Goal: Information Seeking & Learning: Learn about a topic

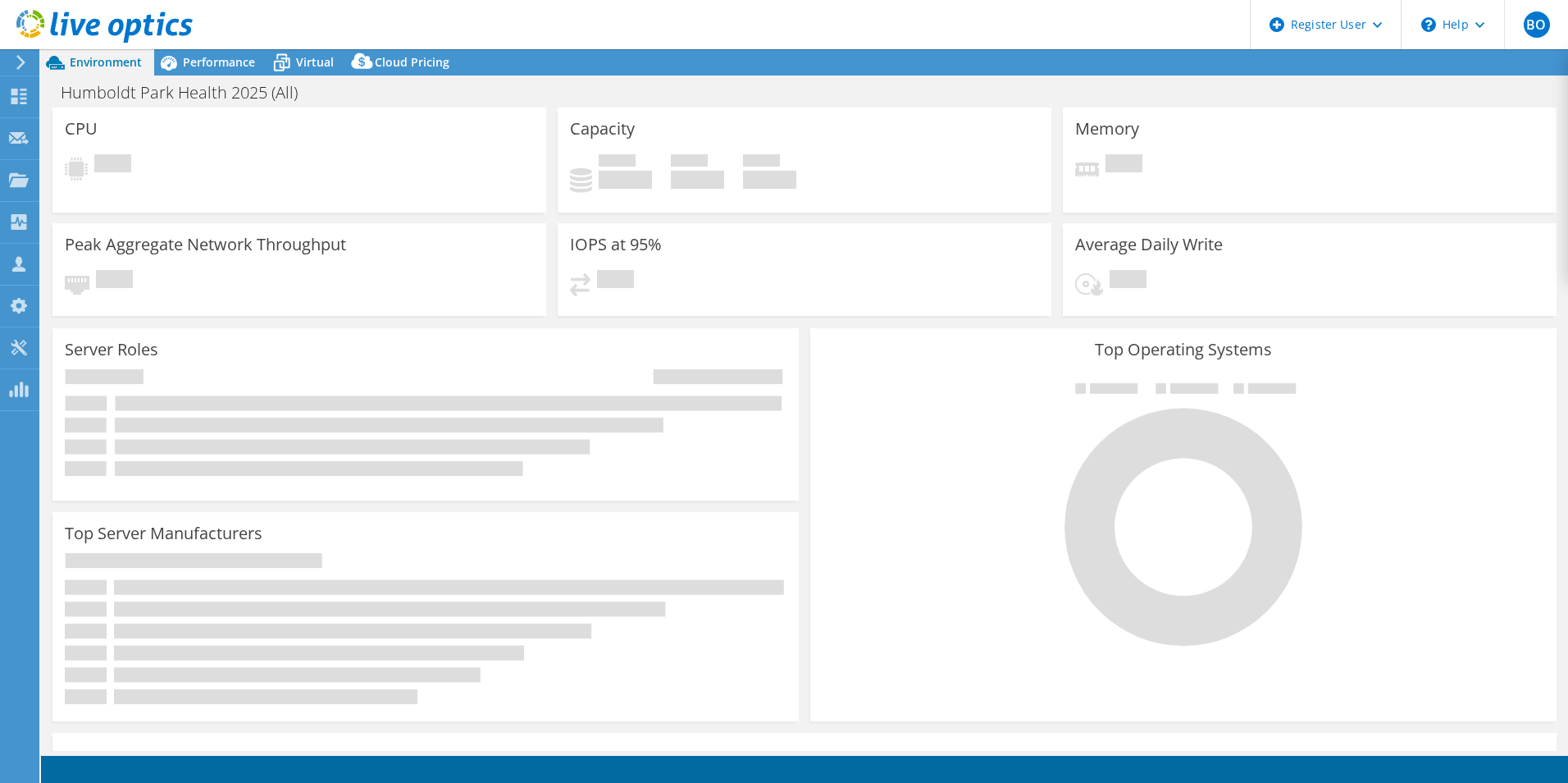
select select "USEast"
select select "USD"
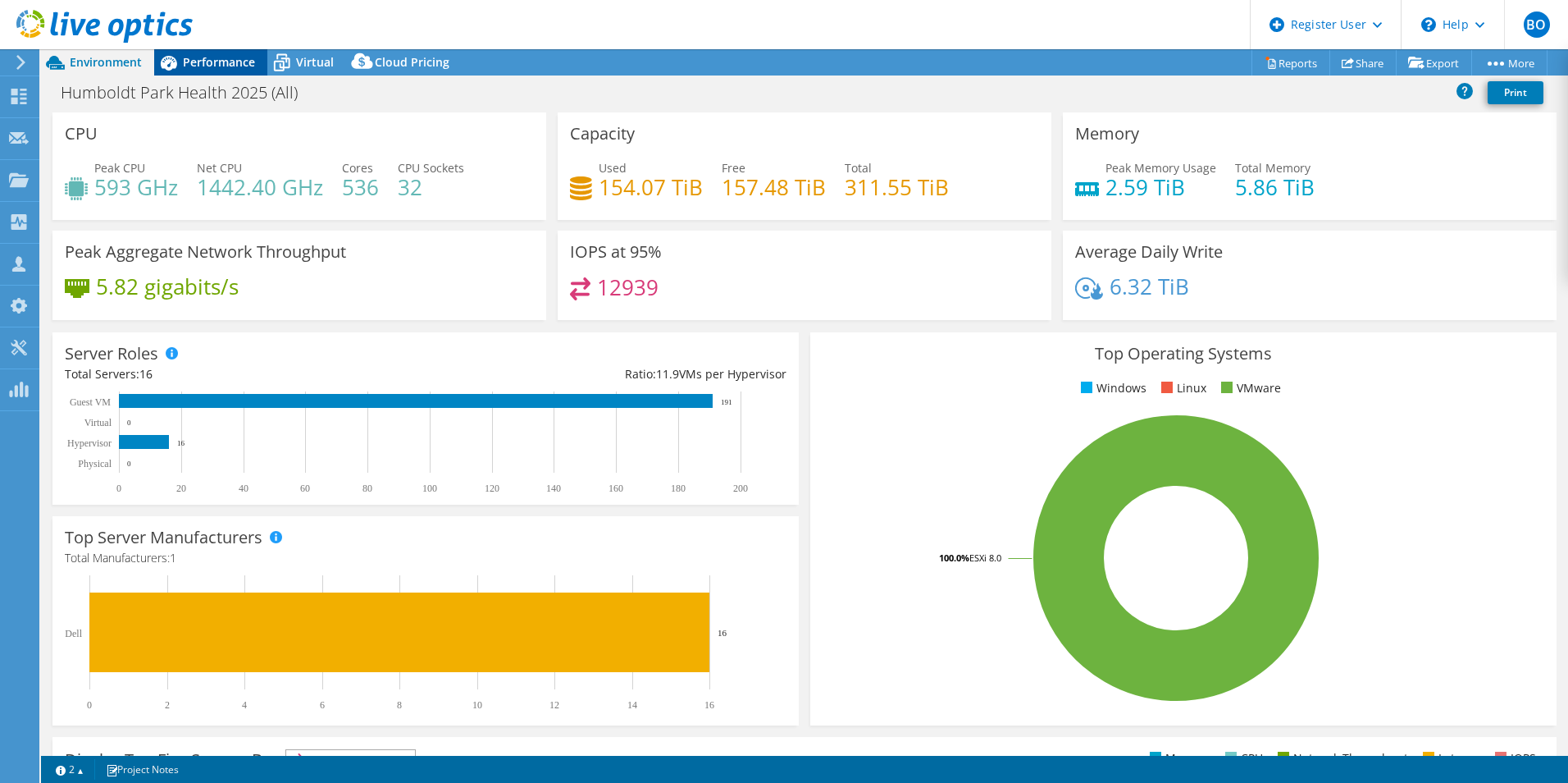
click at [231, 69] on span "Performance" at bounding box center [219, 62] width 72 height 15
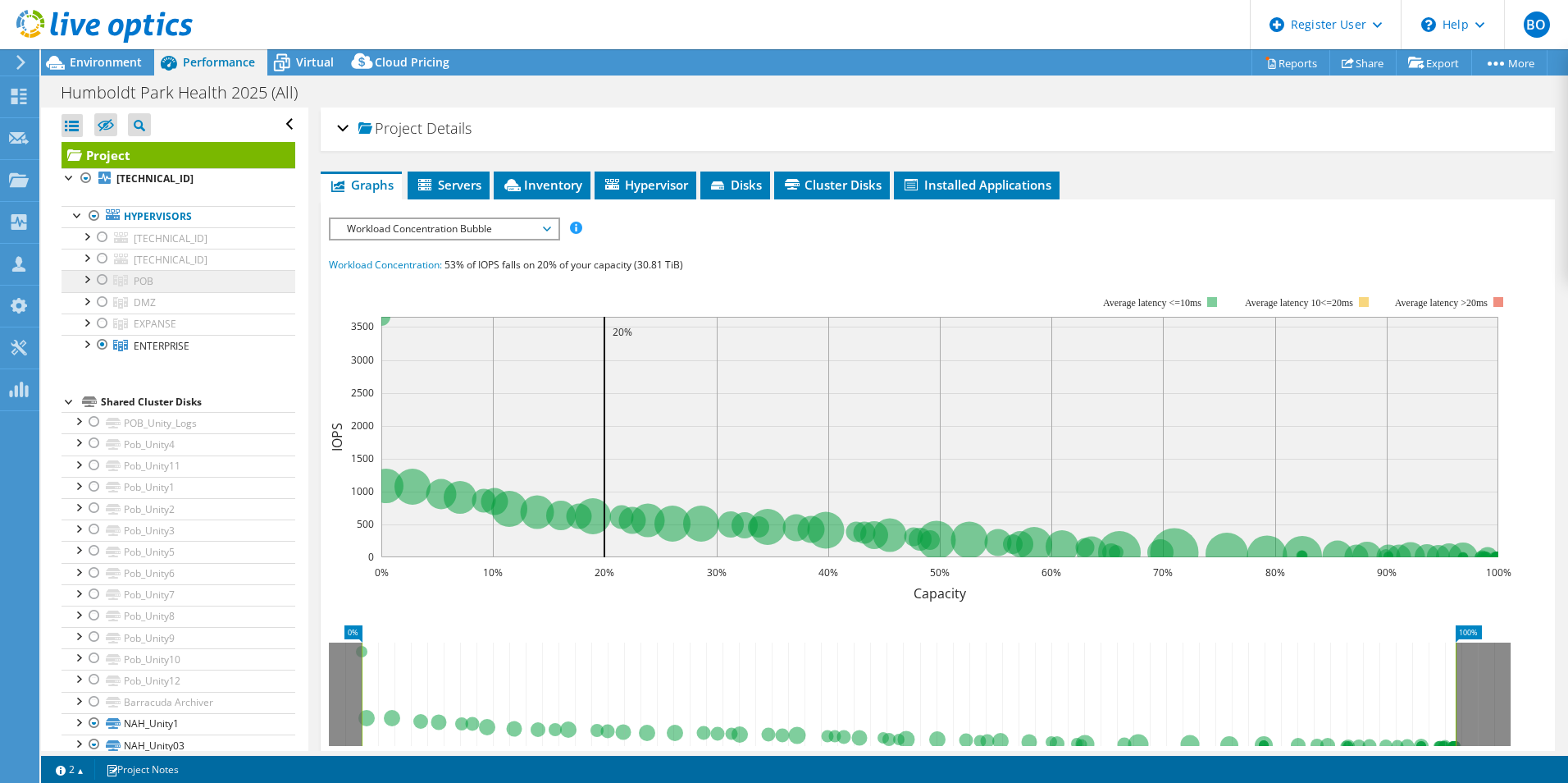
click at [207, 285] on link "POB" at bounding box center [179, 281] width 234 height 21
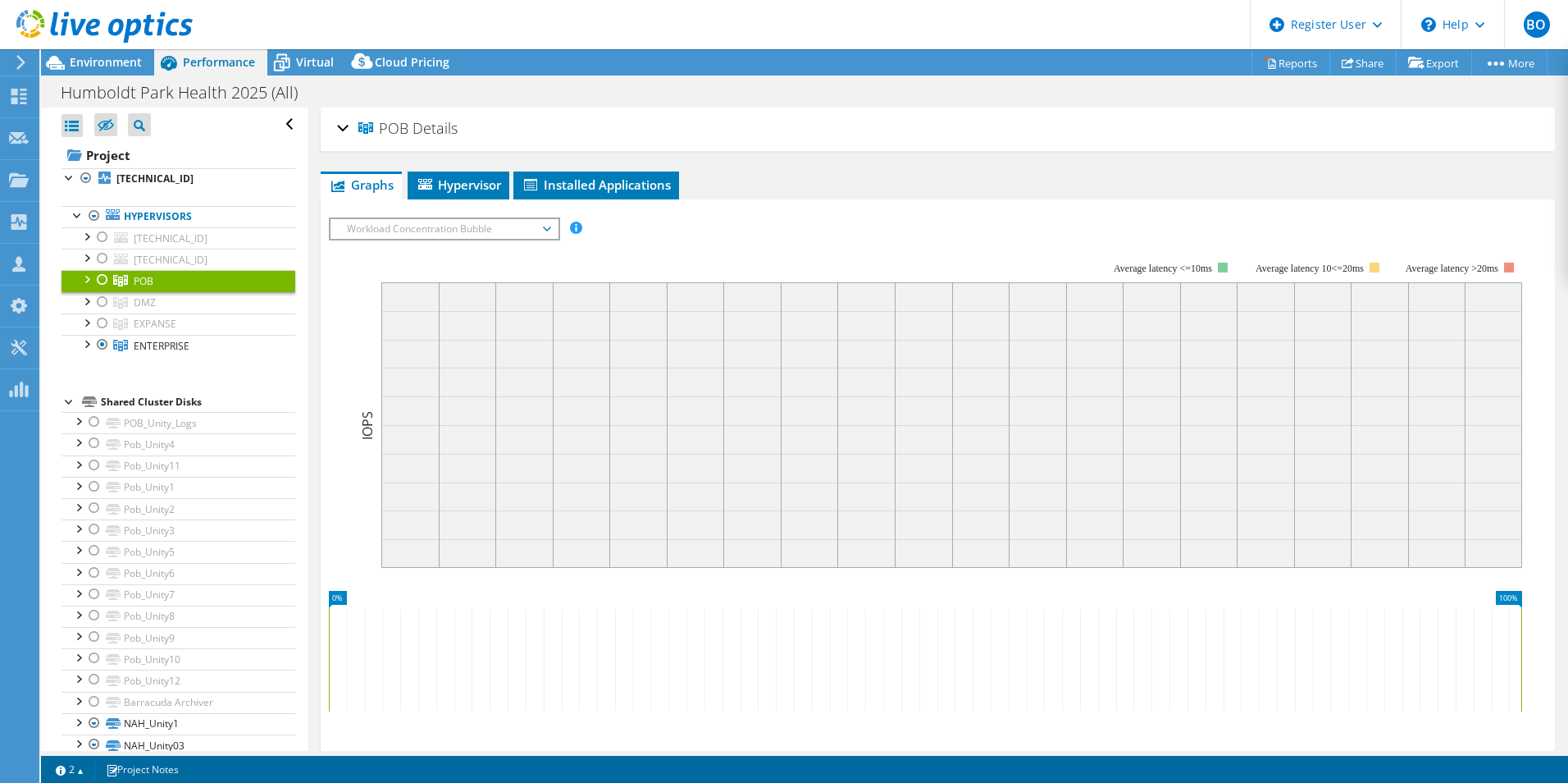
click at [100, 277] on div at bounding box center [103, 280] width 16 height 20
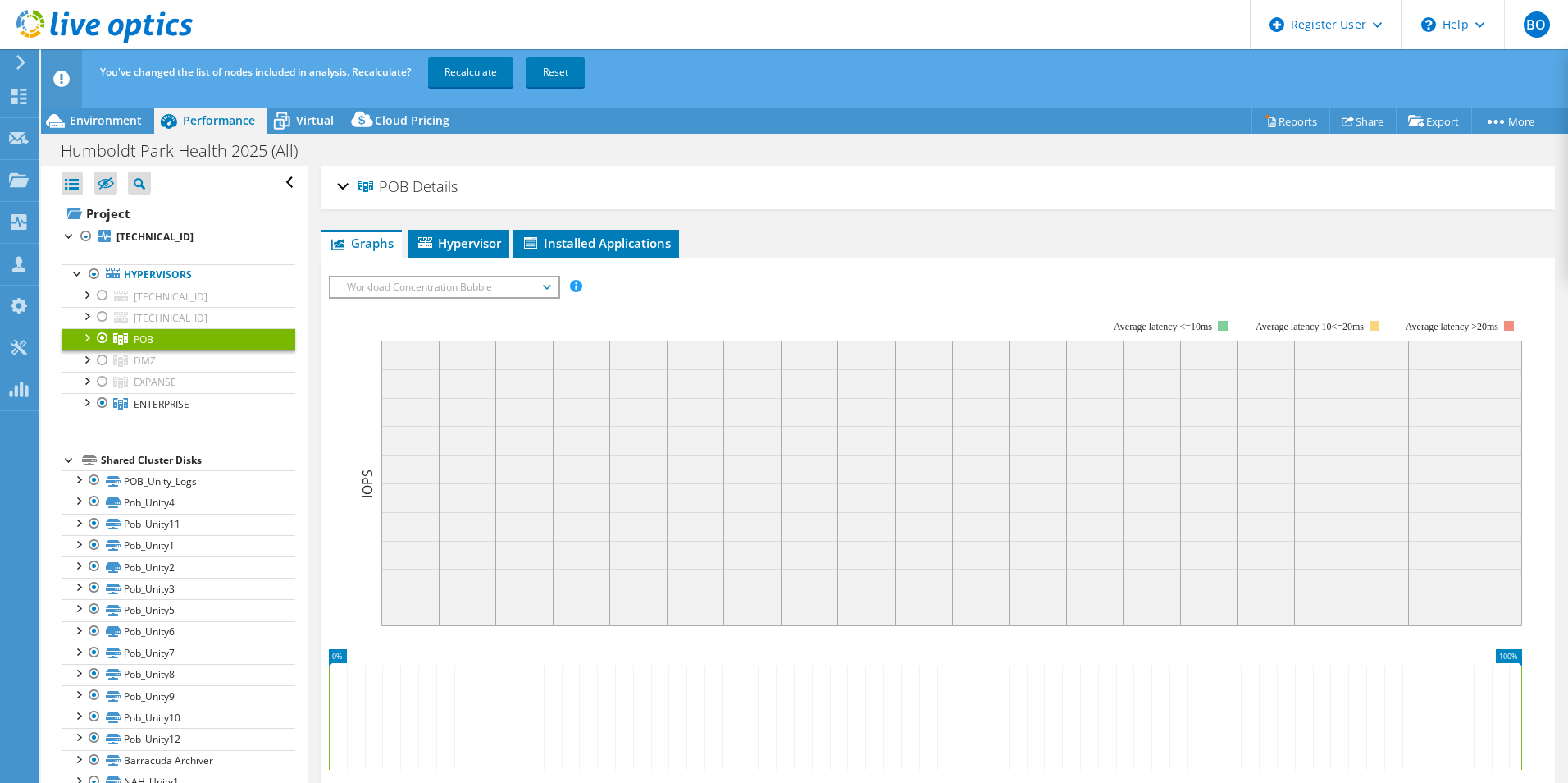
click at [460, 56] on div "You've changed the list of nodes included in analysis. Recalculate? Recalculate…" at bounding box center [834, 72] width 1478 height 46
click at [486, 75] on link "Recalculate" at bounding box center [470, 72] width 85 height 29
click at [105, 131] on div "Environment" at bounding box center [97, 120] width 113 height 26
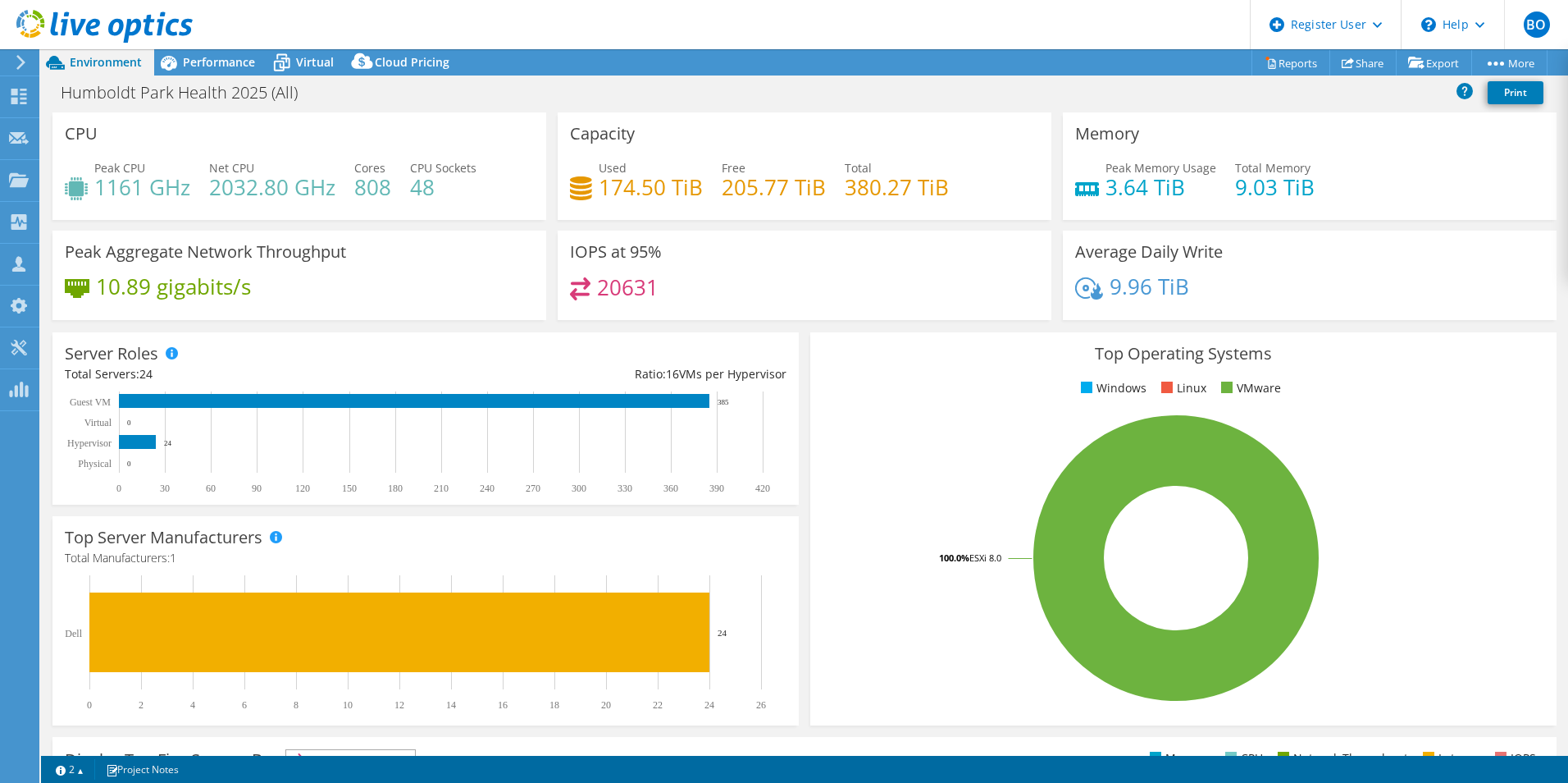
click at [593, 282] on div "20631" at bounding box center [804, 294] width 469 height 35
drag, startPoint x: 593, startPoint y: 282, endPoint x: 985, endPoint y: 282, distance: 392.0
click at [985, 283] on div "20631" at bounding box center [804, 294] width 469 height 35
drag, startPoint x: 1367, startPoint y: 191, endPoint x: 1194, endPoint y: 185, distance: 173.1
click at [1195, 185] on div "Peak Memory Usage 3.64 TiB Total Memory 9.03 TiB" at bounding box center [1310, 186] width 469 height 54
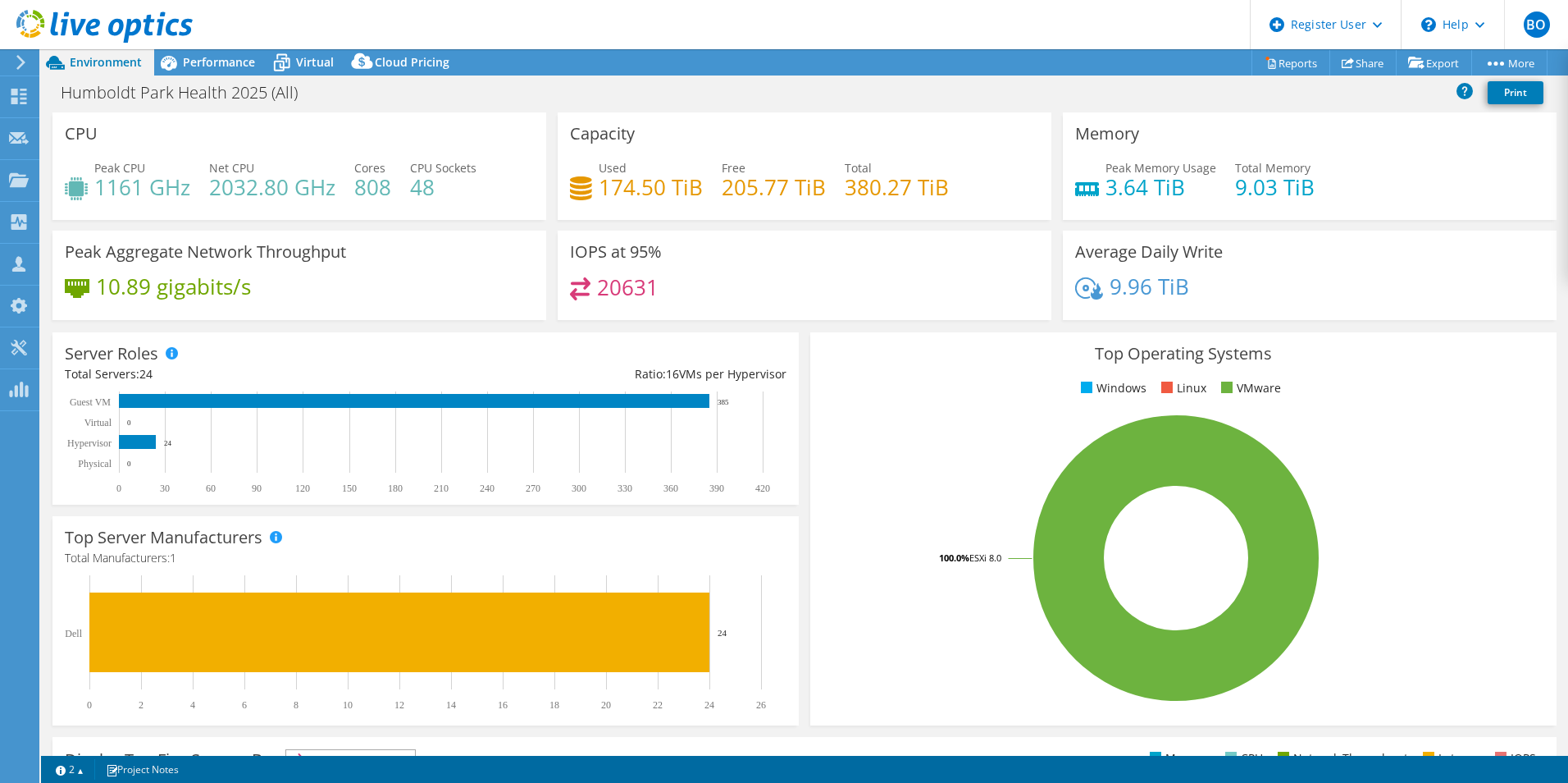
drag, startPoint x: 1194, startPoint y: 185, endPoint x: 1363, endPoint y: 248, distance: 180.4
click at [1363, 248] on div "Average Daily Write 9.96 TiB" at bounding box center [1310, 275] width 494 height 89
drag, startPoint x: 145, startPoint y: 202, endPoint x: 354, endPoint y: 198, distance: 209.0
click at [354, 198] on div "Peak CPU 1161 GHz Net CPU 2032.80 GHz Cores 808 CPU Sockets 48" at bounding box center [299, 186] width 469 height 54
drag, startPoint x: 354, startPoint y: 198, endPoint x: 459, endPoint y: 253, distance: 118.5
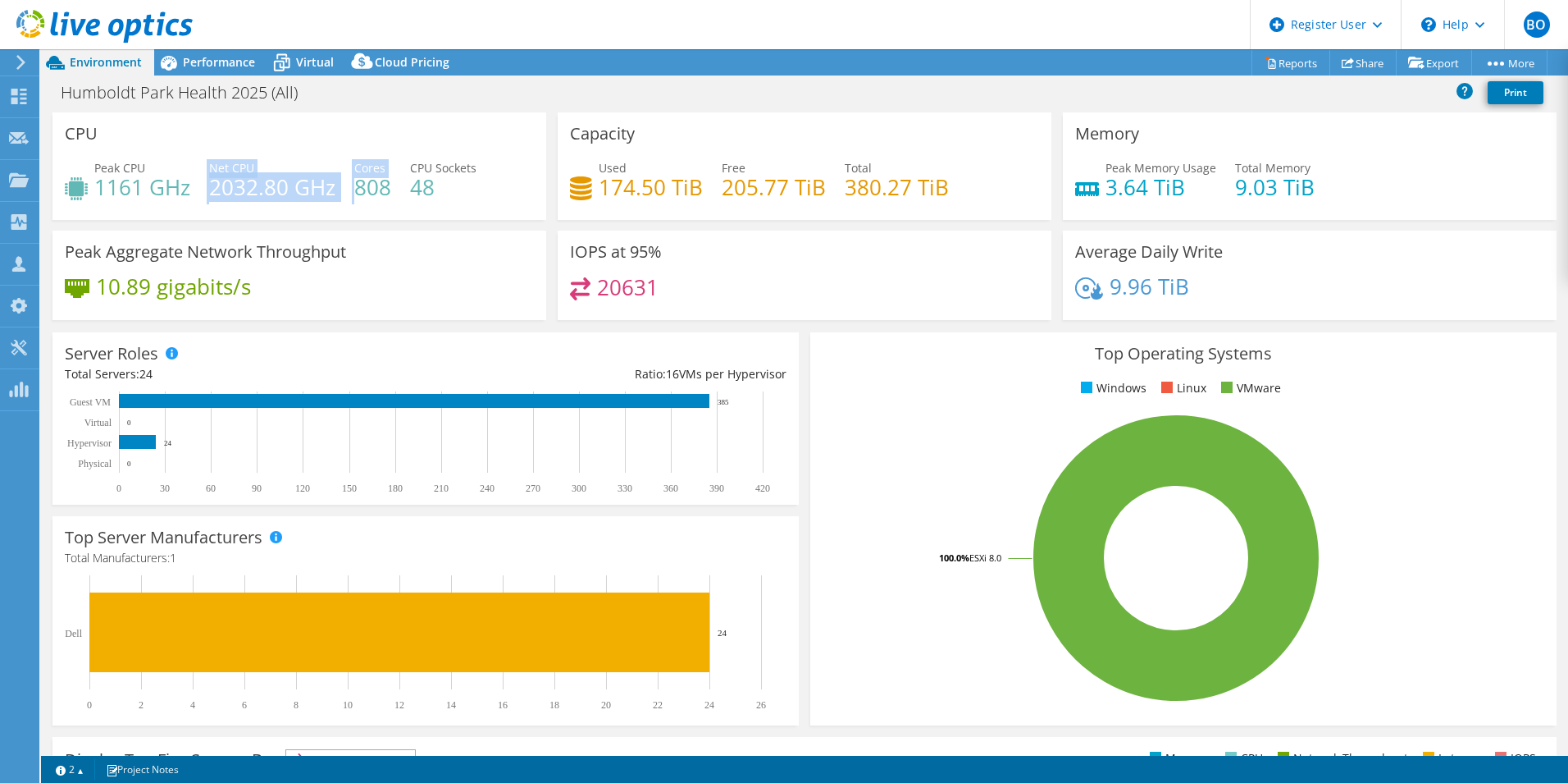
click at [424, 240] on div "Peak Aggregate Network Throughput 10.89 gigabits/s" at bounding box center [299, 275] width 494 height 89
drag, startPoint x: 351, startPoint y: 191, endPoint x: 332, endPoint y: 191, distance: 19.0
click at [335, 191] on div "Peak CPU 1161 GHz Net CPU 2032.80 GHz Cores 808 CPU Sockets 48" at bounding box center [299, 186] width 469 height 54
drag, startPoint x: 332, startPoint y: 191, endPoint x: 371, endPoint y: 212, distance: 44.3
click at [371, 212] on div "Peak CPU 1161 GHz Net CPU 2032.80 GHz Cores 808 CPU Sockets 48" at bounding box center [299, 186] width 469 height 54
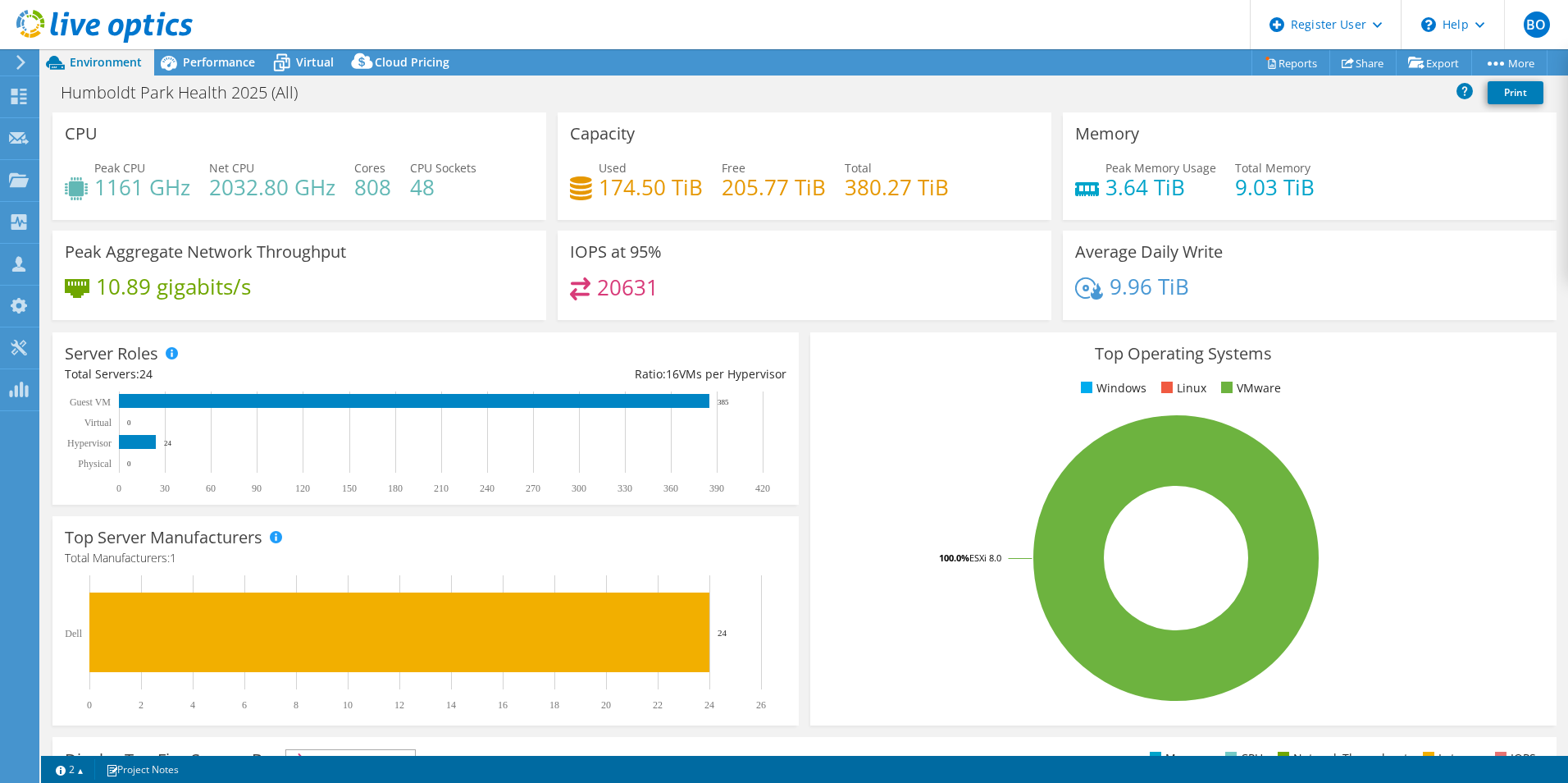
click at [361, 234] on div "Peak Aggregate Network Throughput 10.89 gigabits/s" at bounding box center [299, 275] width 494 height 89
